Goal: Information Seeking & Learning: Learn about a topic

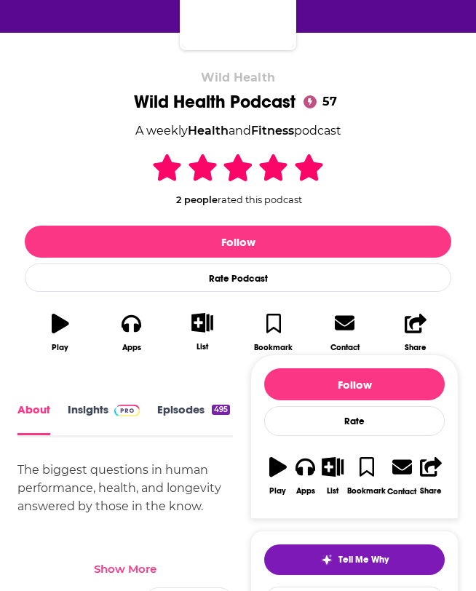
click at [81, 410] on link "Insights" at bounding box center [104, 419] width 72 height 33
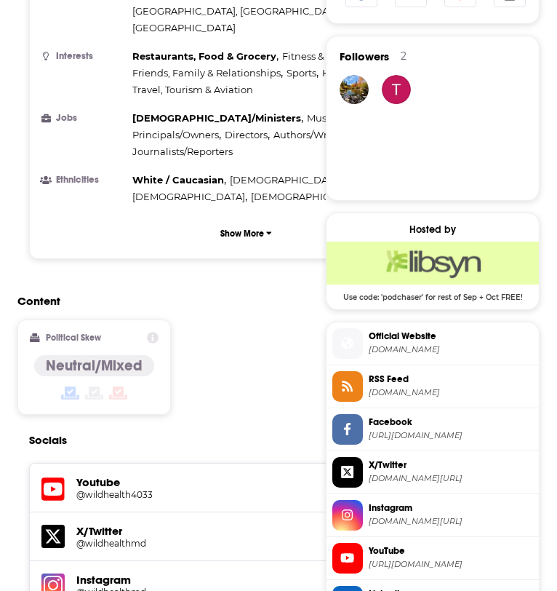
scroll to position [748, 0]
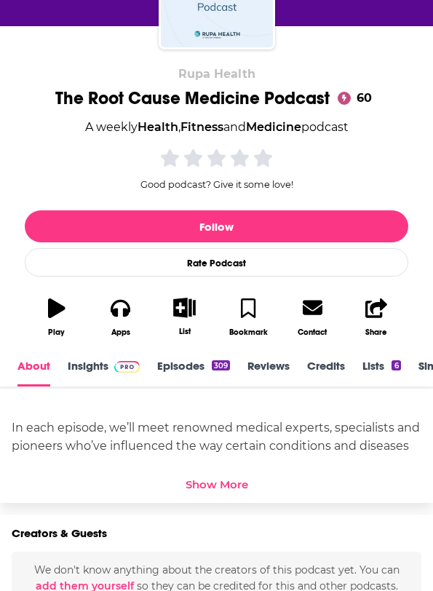
scroll to position [197, 0]
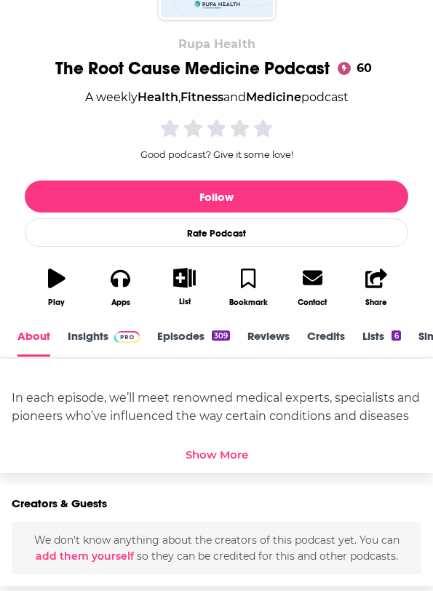
click at [93, 342] on link "Insights" at bounding box center [104, 343] width 72 height 28
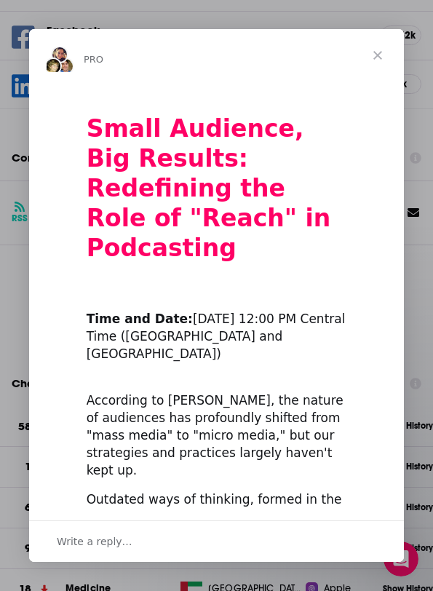
click at [378, 53] on span "Close" at bounding box center [378, 55] width 52 height 52
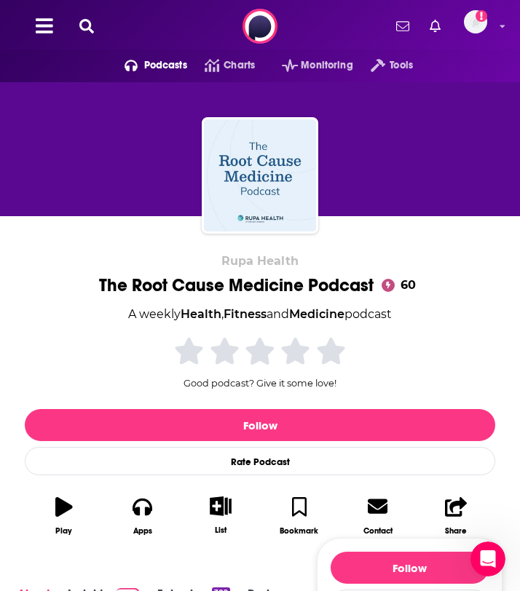
click at [78, 25] on button at bounding box center [86, 26] width 23 height 17
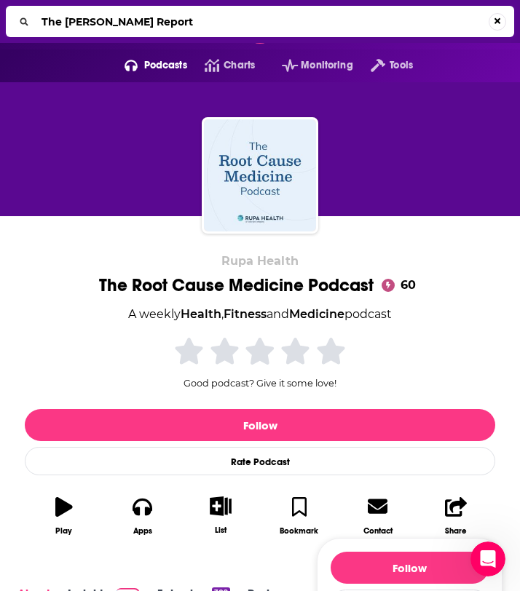
type input "The McCullough Report"
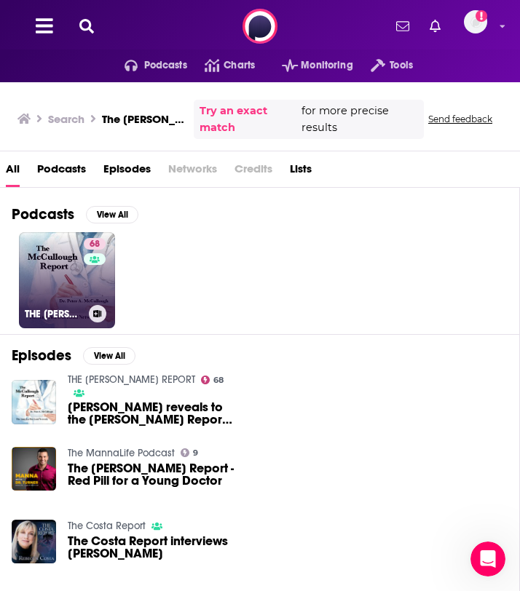
click at [39, 265] on link "68 THE MCCULLOUGH REPORT" at bounding box center [67, 280] width 96 height 96
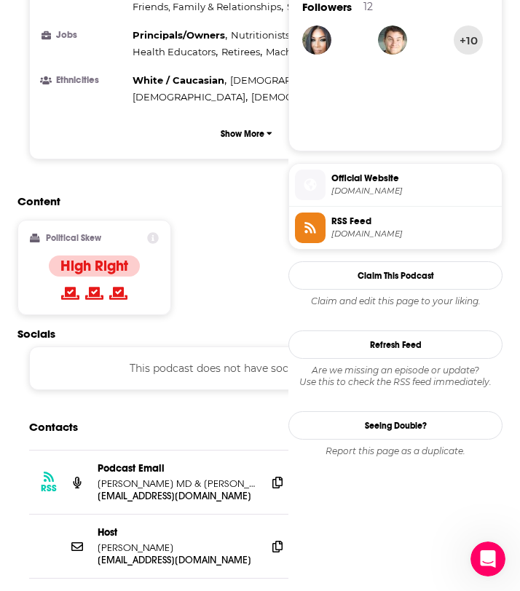
scroll to position [1130, 0]
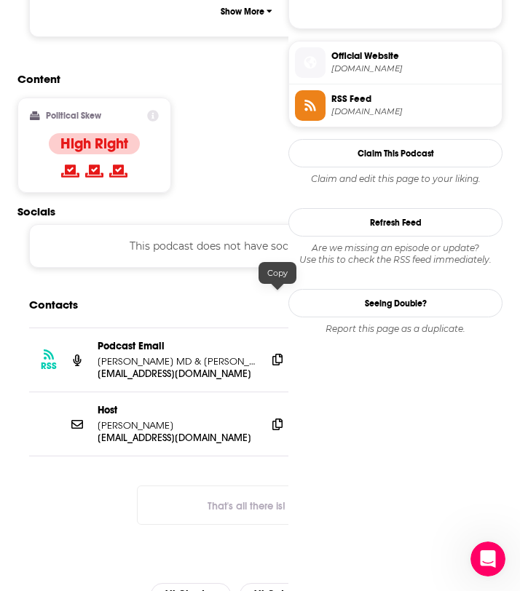
click at [273, 349] on span at bounding box center [277, 360] width 22 height 22
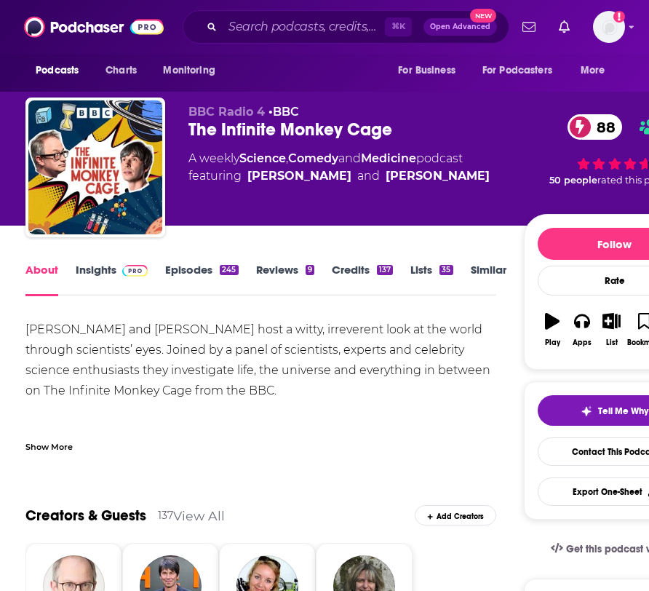
click at [47, 445] on div "Show More" at bounding box center [48, 446] width 47 height 14
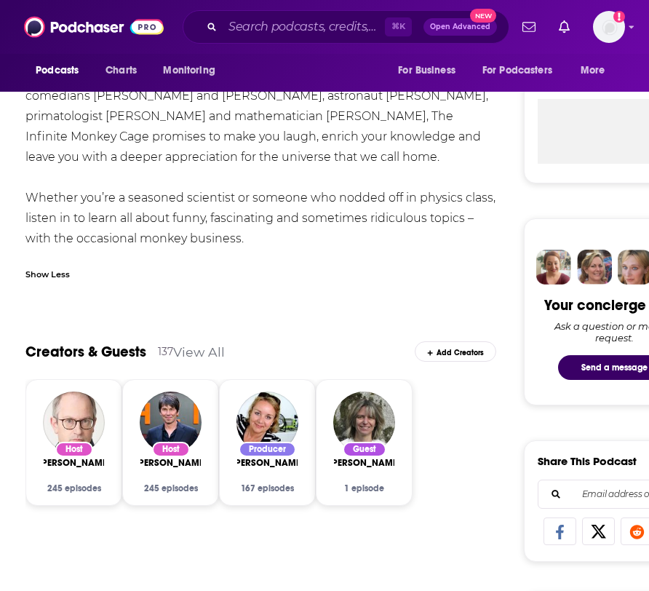
scroll to position [520, 0]
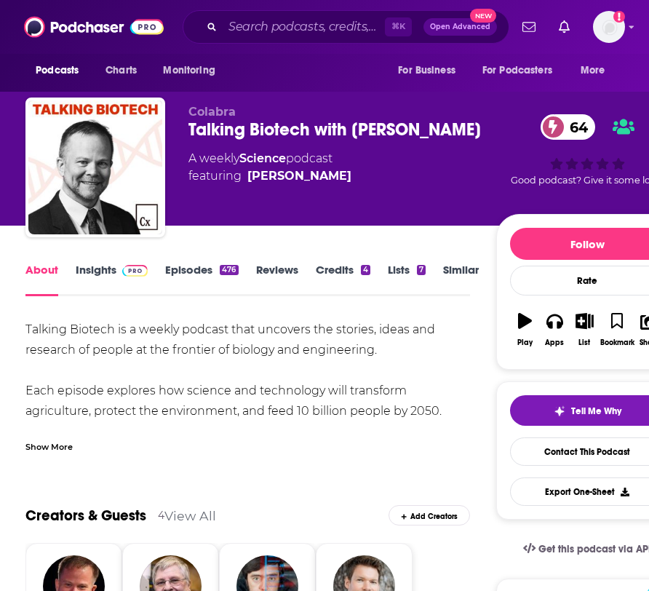
click at [66, 447] on div "Show More" at bounding box center [48, 446] width 47 height 14
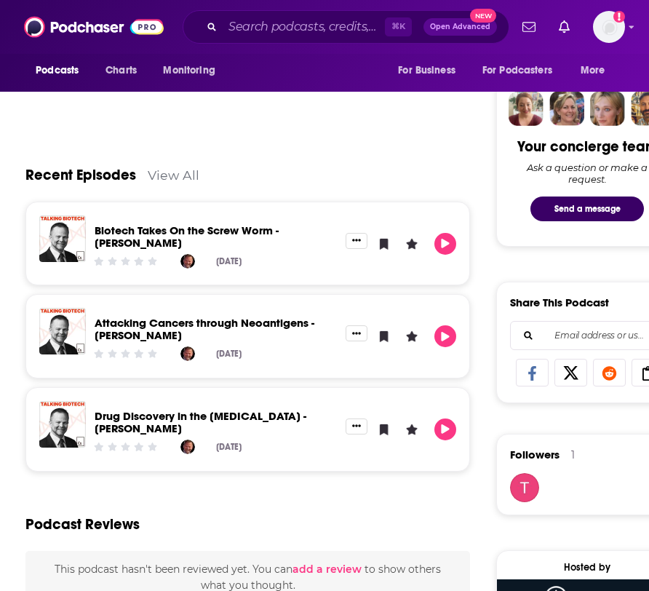
scroll to position [688, 0]
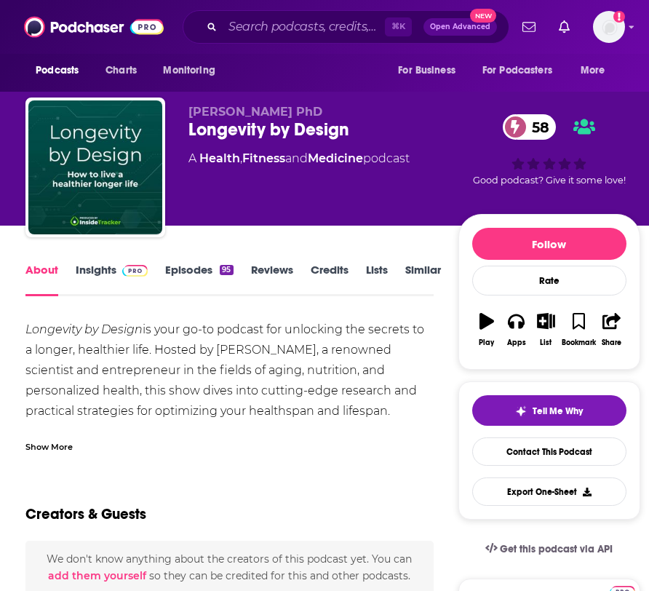
click at [55, 445] on div "Show More" at bounding box center [48, 446] width 47 height 14
